Goal: Task Accomplishment & Management: Complete application form

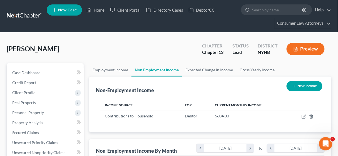
scroll to position [99, 135]
click at [100, 9] on link "Home" at bounding box center [96, 10] width 24 height 10
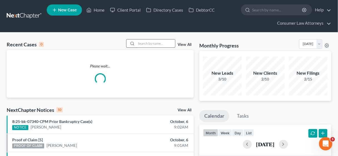
click at [147, 45] on input "search" at bounding box center [155, 43] width 39 height 8
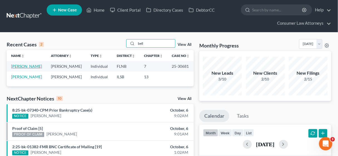
type input "bell"
click at [17, 66] on link "[PERSON_NAME]" at bounding box center [26, 66] width 31 height 5
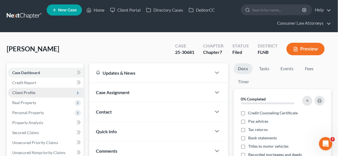
click at [29, 91] on span "Client Profile" at bounding box center [23, 92] width 23 height 5
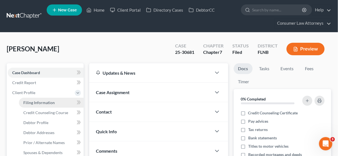
click at [34, 102] on span "Filing Information" at bounding box center [38, 102] width 31 height 5
select select "1"
select select "0"
select select "2"
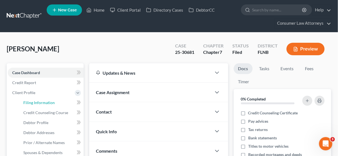
select select "9"
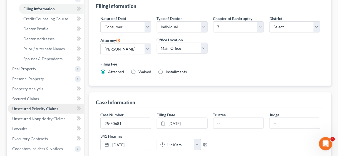
scroll to position [44, 0]
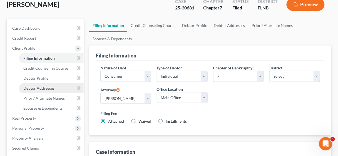
click at [41, 88] on span "Debtor Addresses" at bounding box center [38, 88] width 31 height 5
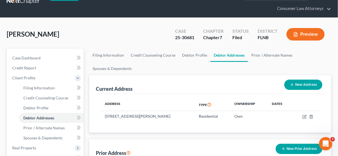
scroll to position [67, 0]
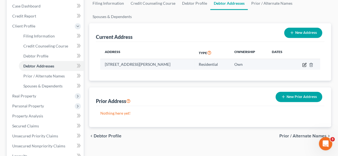
click at [305, 63] on icon "button" at bounding box center [305, 64] width 3 height 3
select select "9"
select select "54"
select select "0"
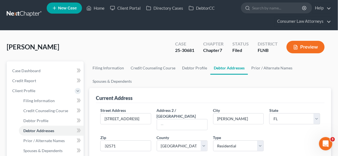
scroll to position [0, 0]
